Goal: Task Accomplishment & Management: Manage account settings

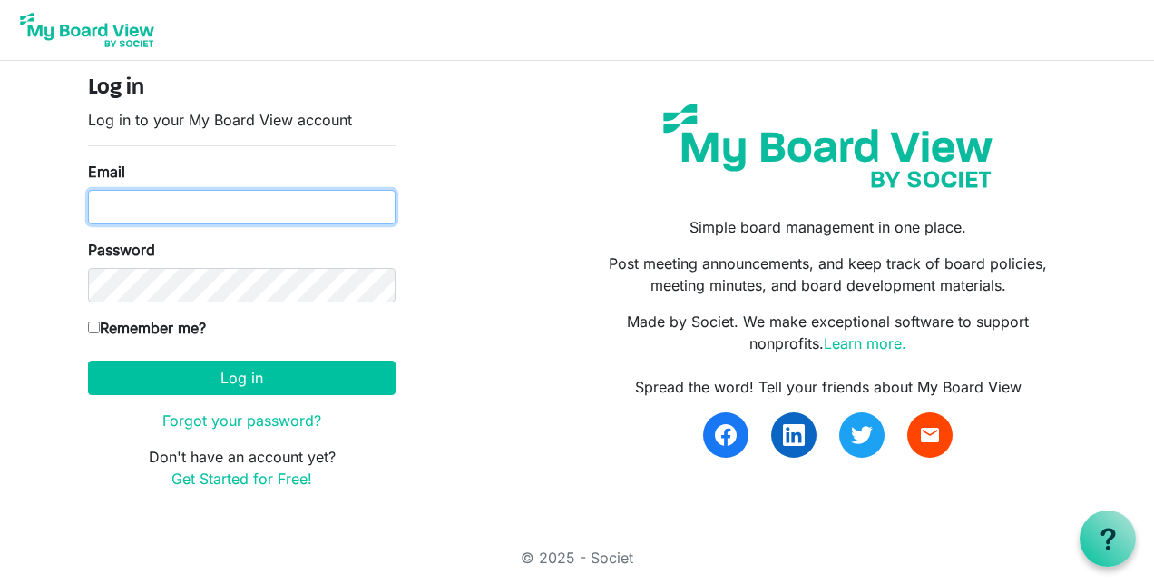
click at [156, 203] on input "Email" at bounding box center [242, 207] width 308 height 34
type input "[EMAIL_ADDRESS][DOMAIN_NAME]"
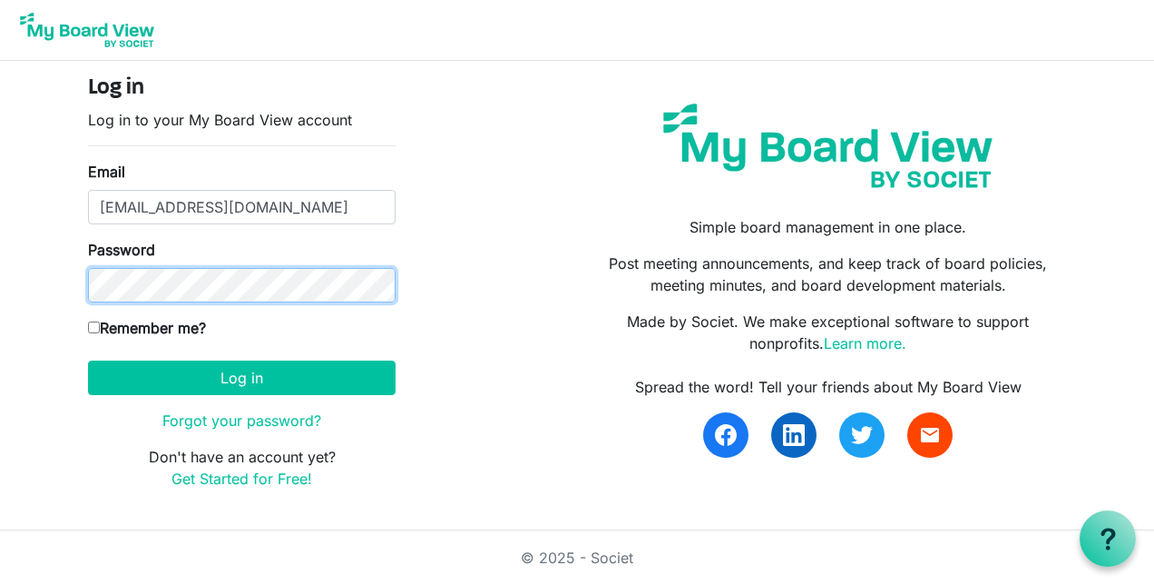
click at [88, 360] on button "Log in" at bounding box center [242, 377] width 308 height 34
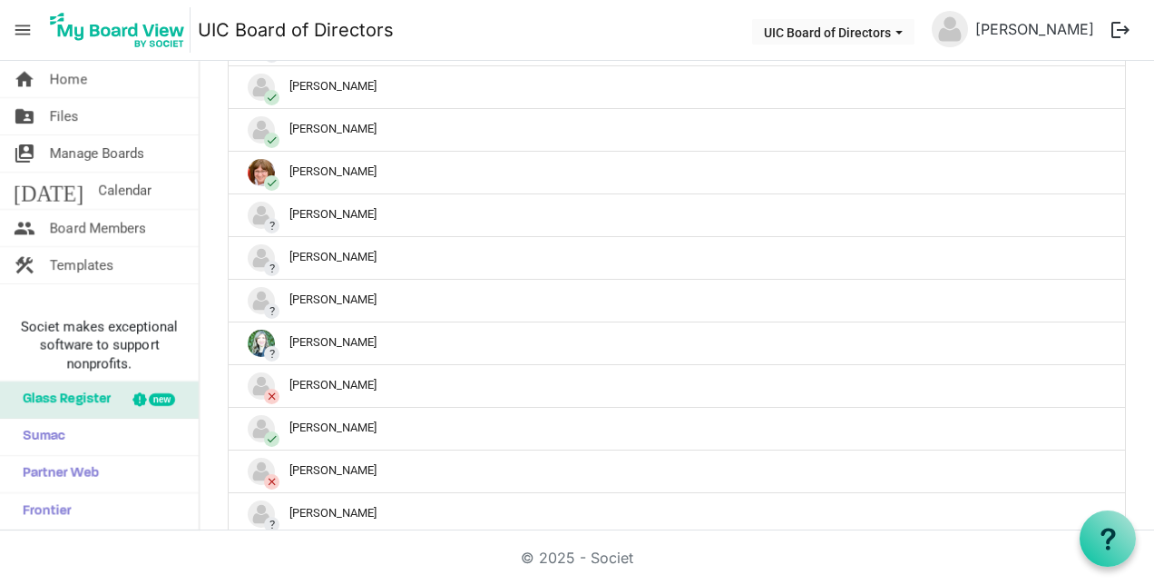
scroll to position [1000, 0]
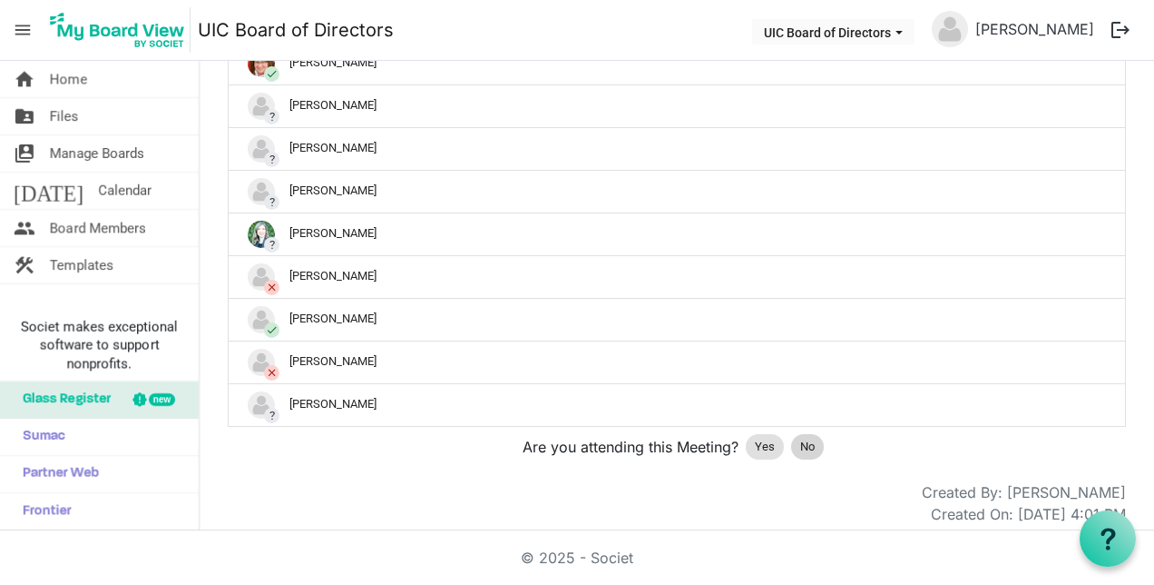
click at [801, 444] on span "No" at bounding box center [808, 446] width 15 height 18
click at [816, 434] on div "No" at bounding box center [807, 446] width 33 height 25
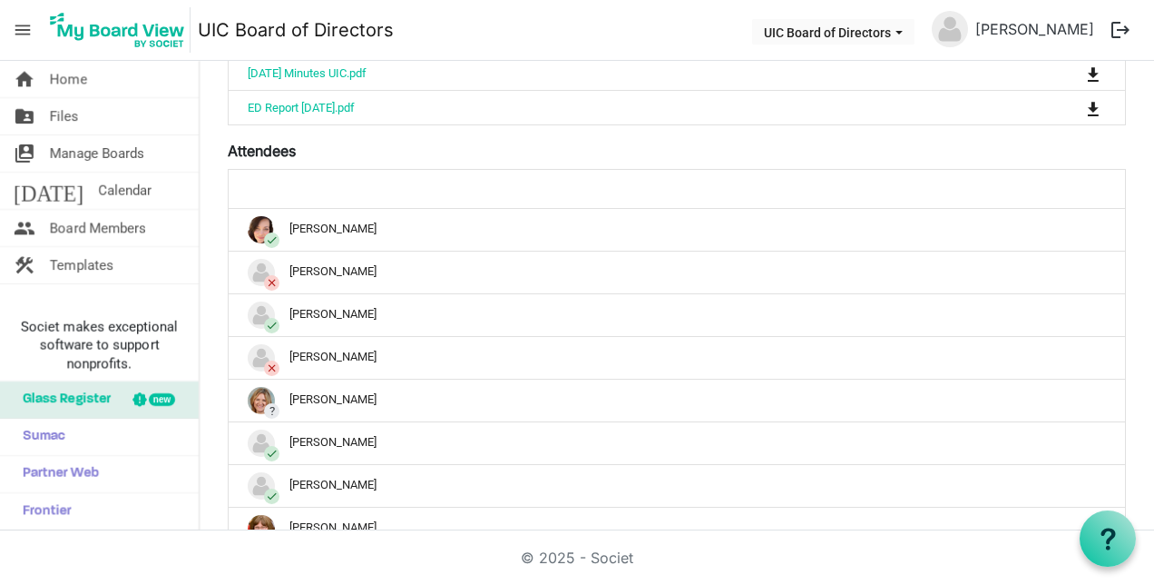
scroll to position [529, 0]
